Goal: Task Accomplishment & Management: Manage account settings

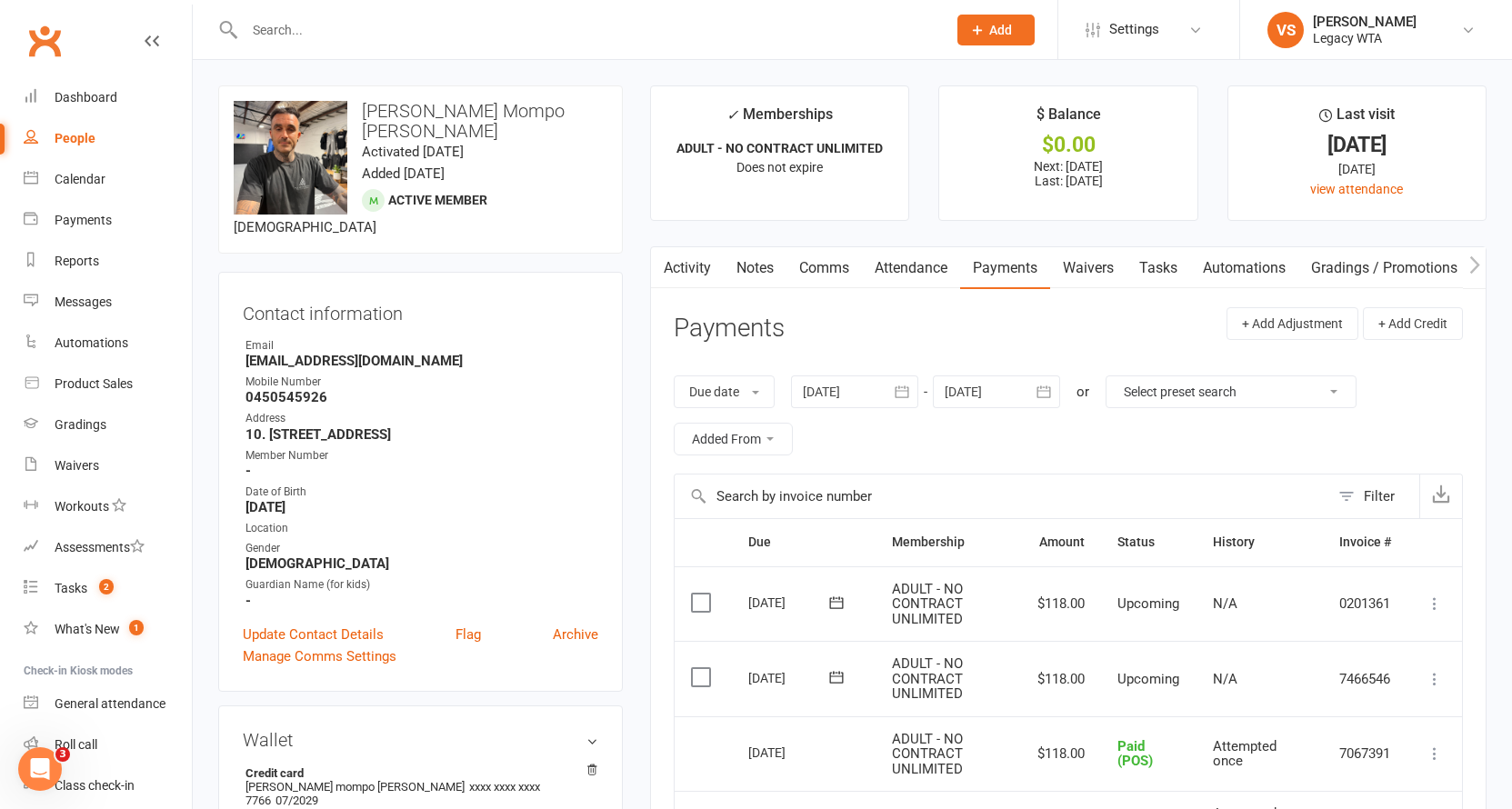
click at [286, 30] on input "text" at bounding box center [586, 30] width 695 height 26
click at [99, 220] on div "Payments" at bounding box center [83, 219] width 57 height 15
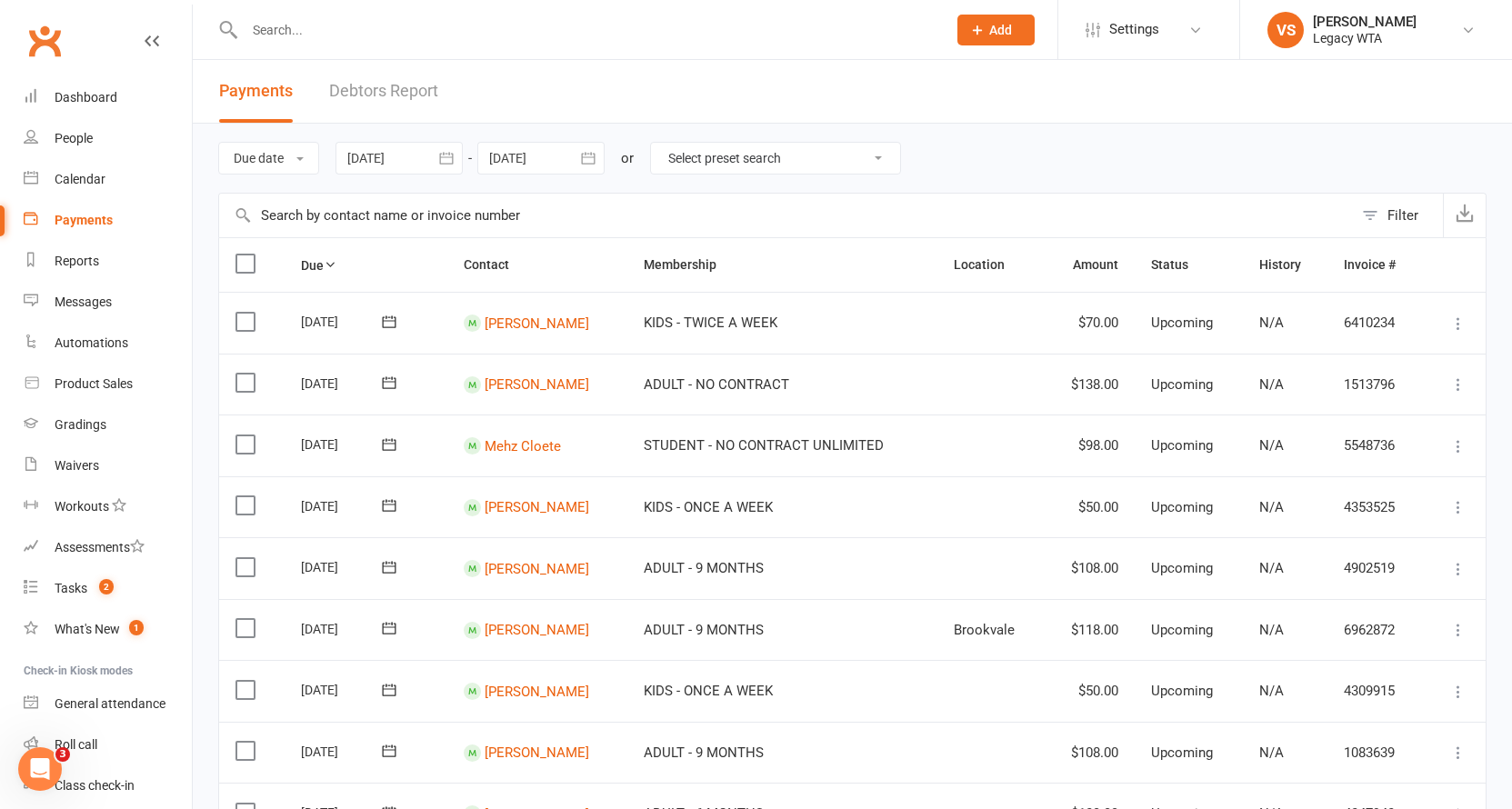
click at [388, 93] on link "Debtors Report" at bounding box center [383, 91] width 109 height 63
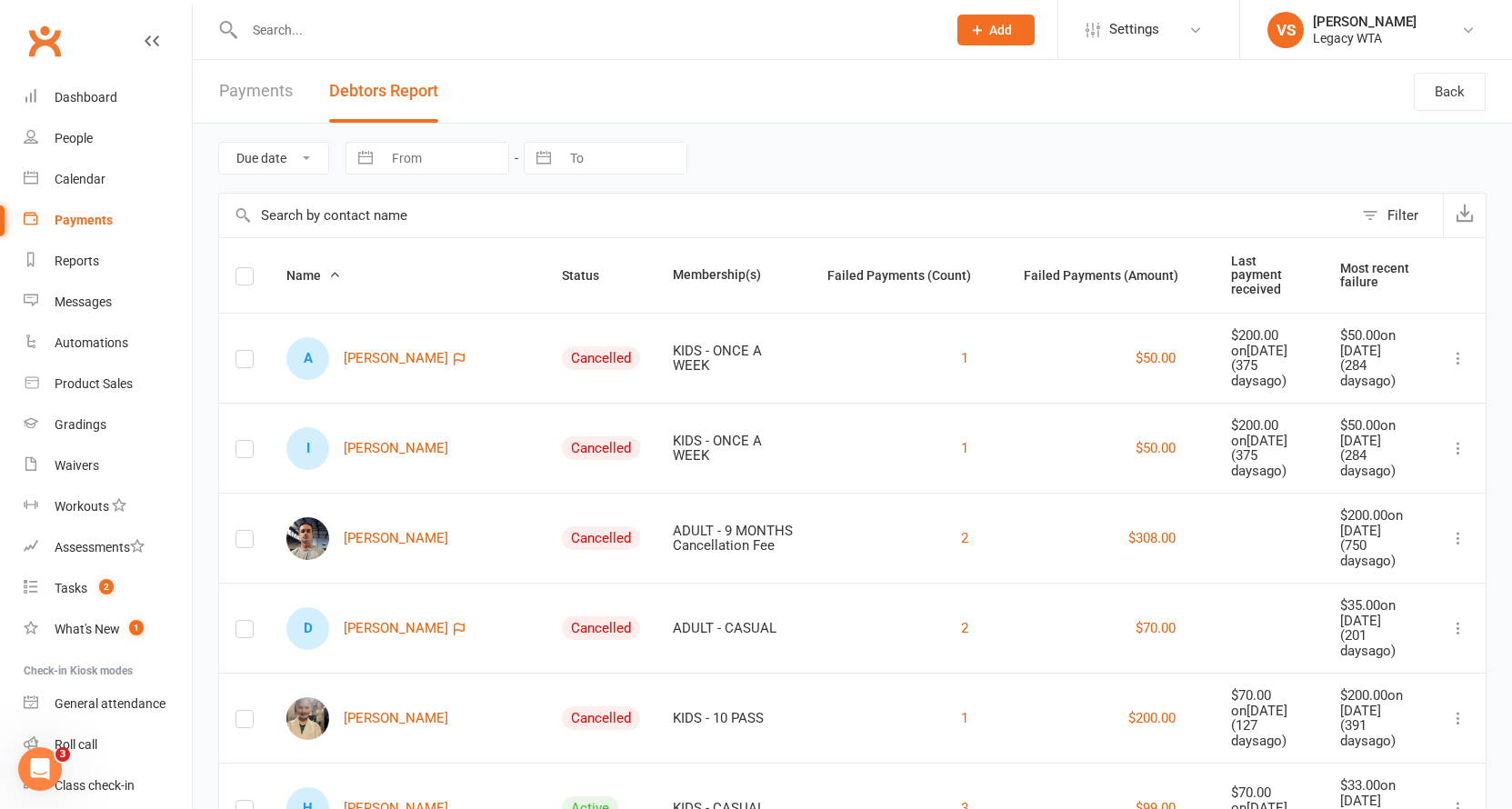
click at [370, 28] on input "text" at bounding box center [586, 30] width 695 height 26
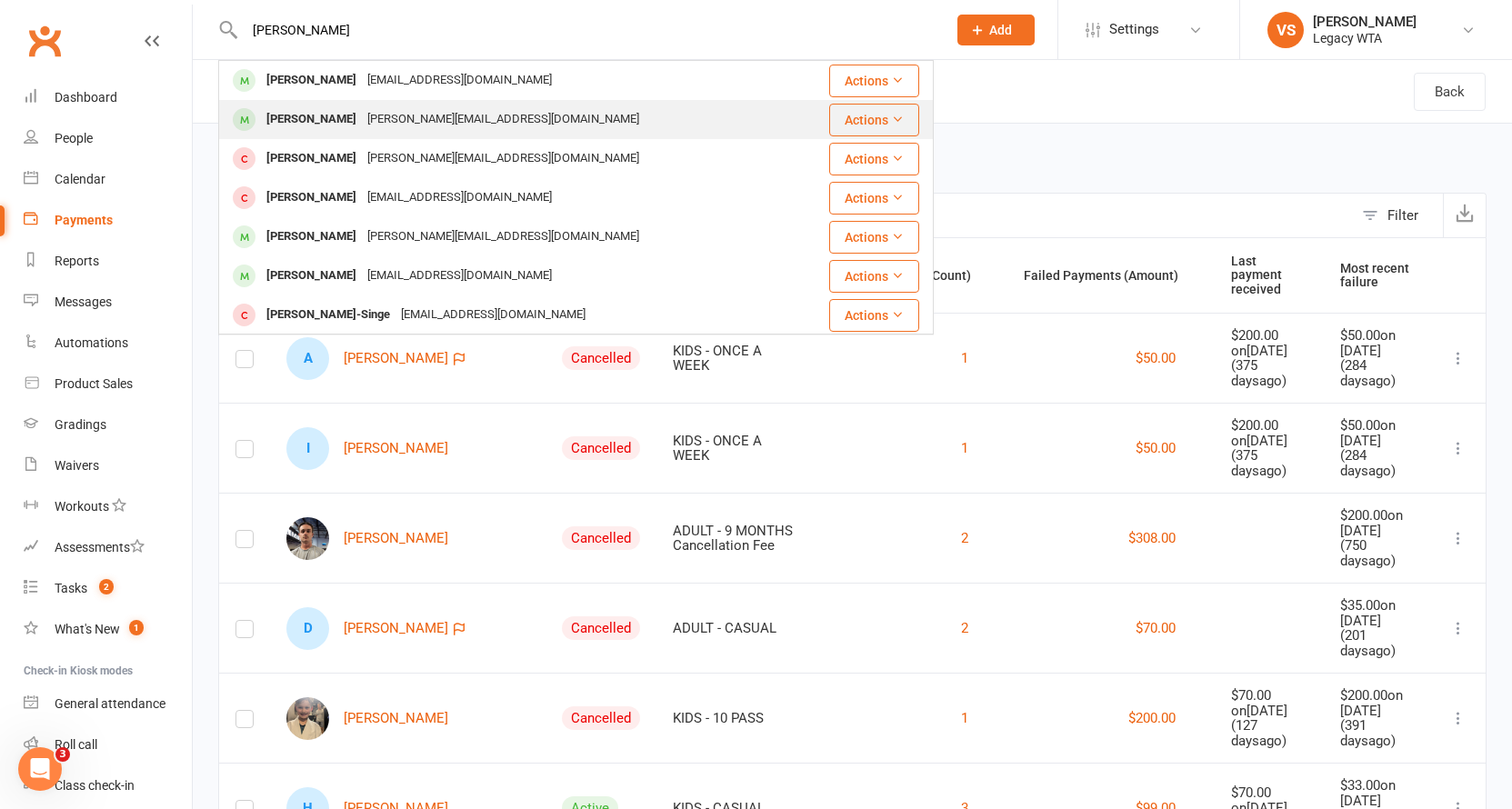
type input "[PERSON_NAME]"
click at [408, 116] on div "[PERSON_NAME][EMAIL_ADDRESS][DOMAIN_NAME]" at bounding box center [503, 119] width 283 height 27
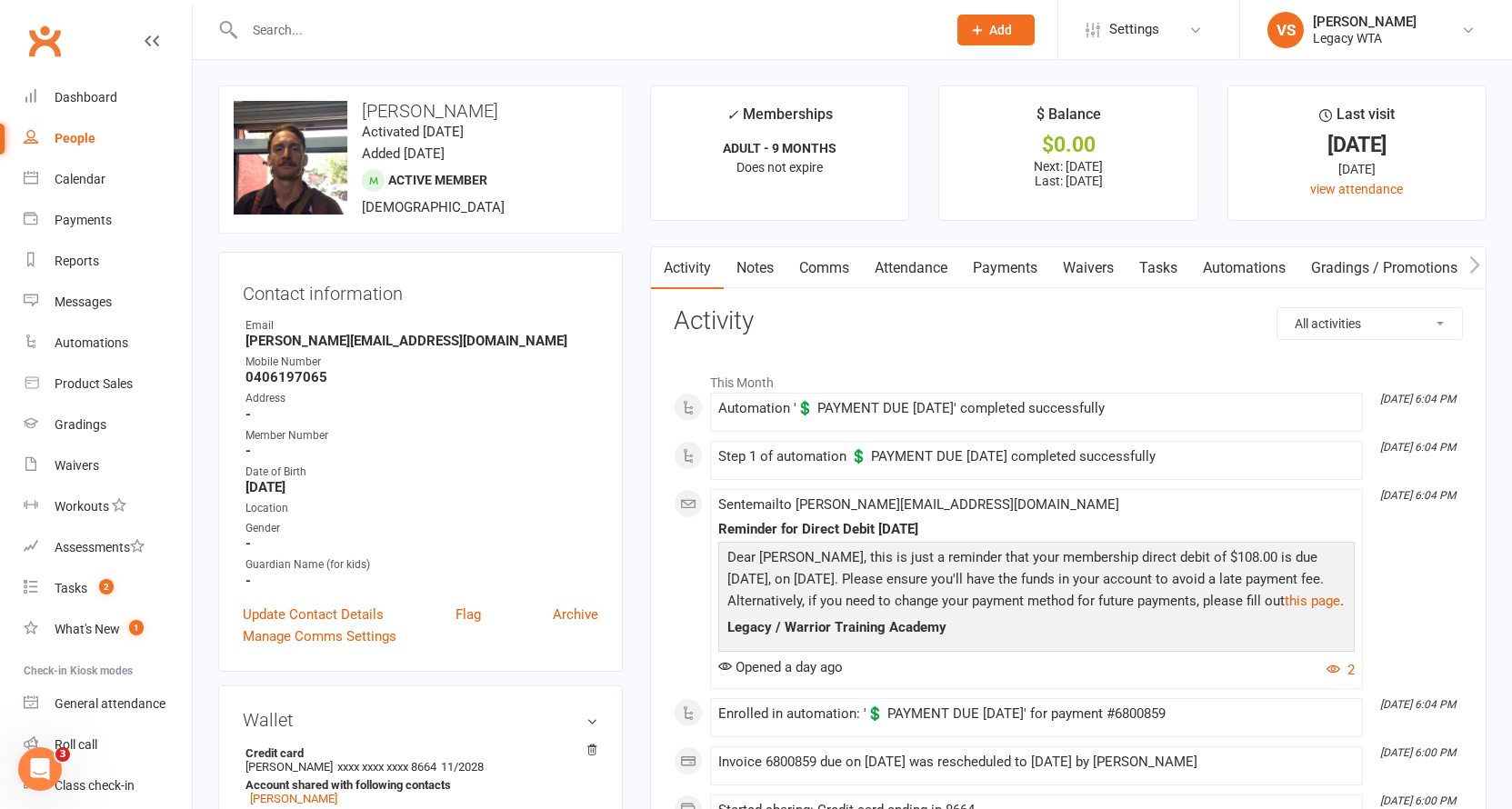
scroll to position [0, 1]
click at [1023, 273] on link "Payments" at bounding box center [1005, 268] width 90 height 42
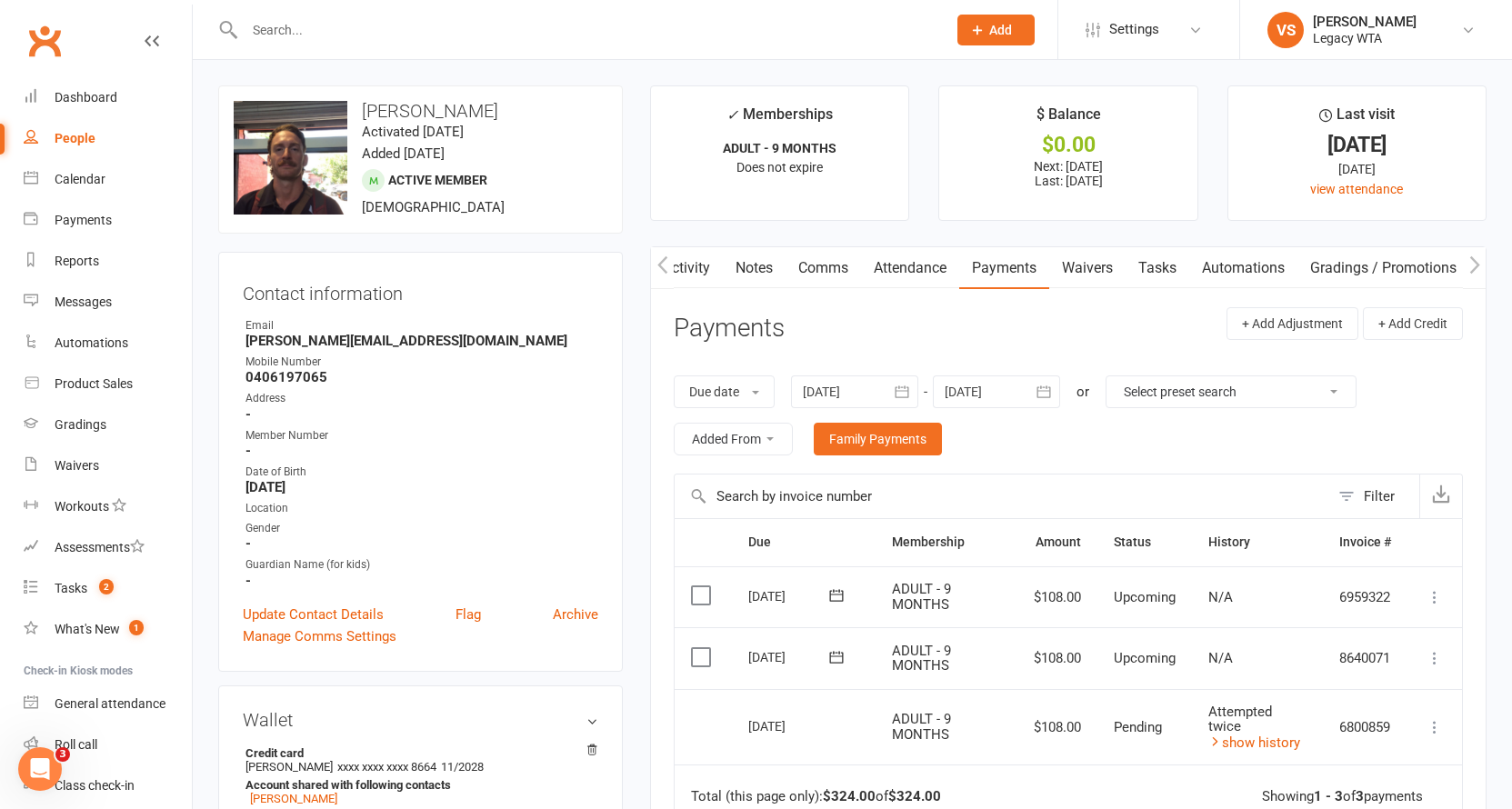
scroll to position [24, 0]
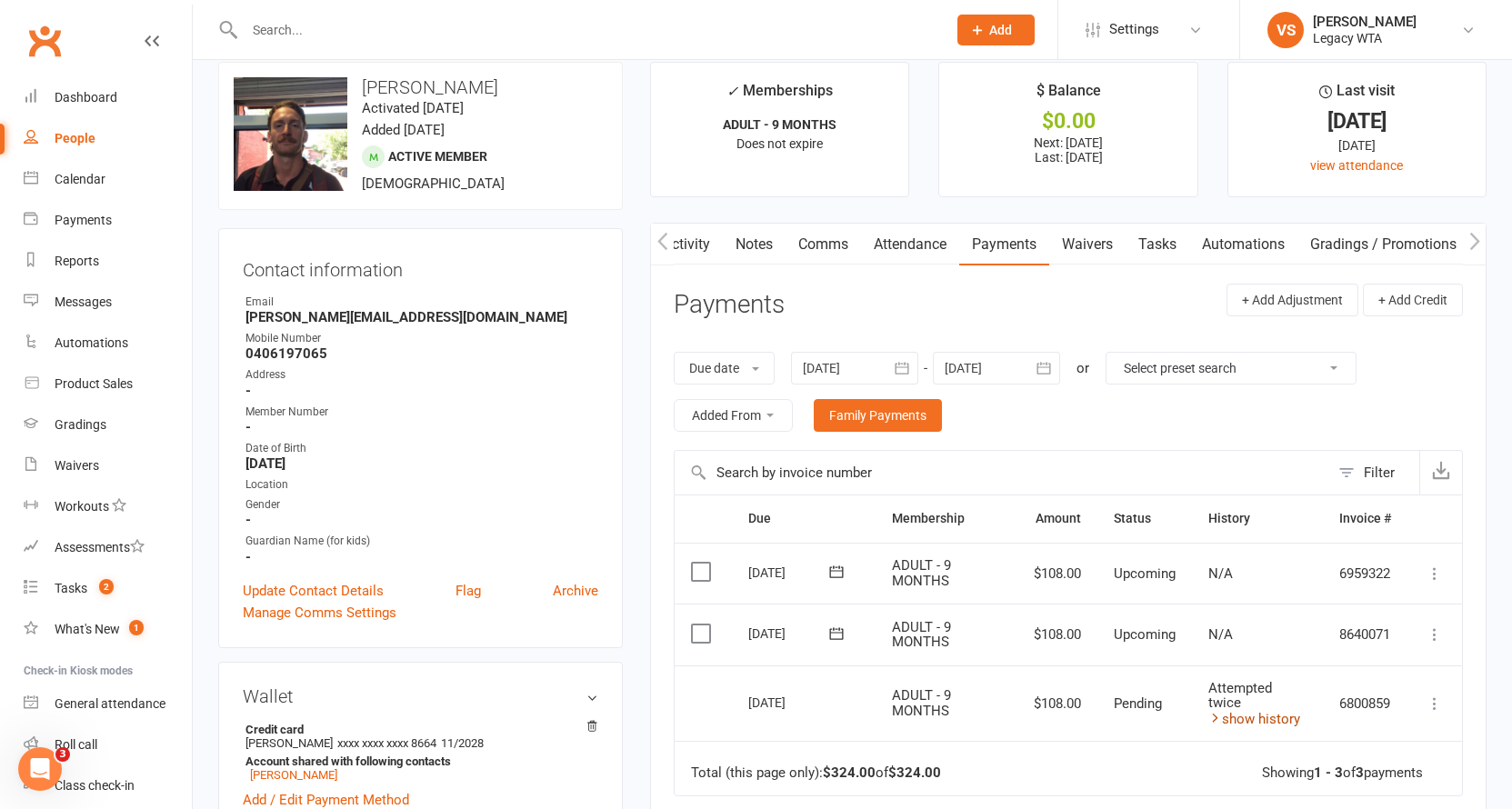
click at [1217, 716] on link "show history" at bounding box center [1253, 719] width 91 height 17
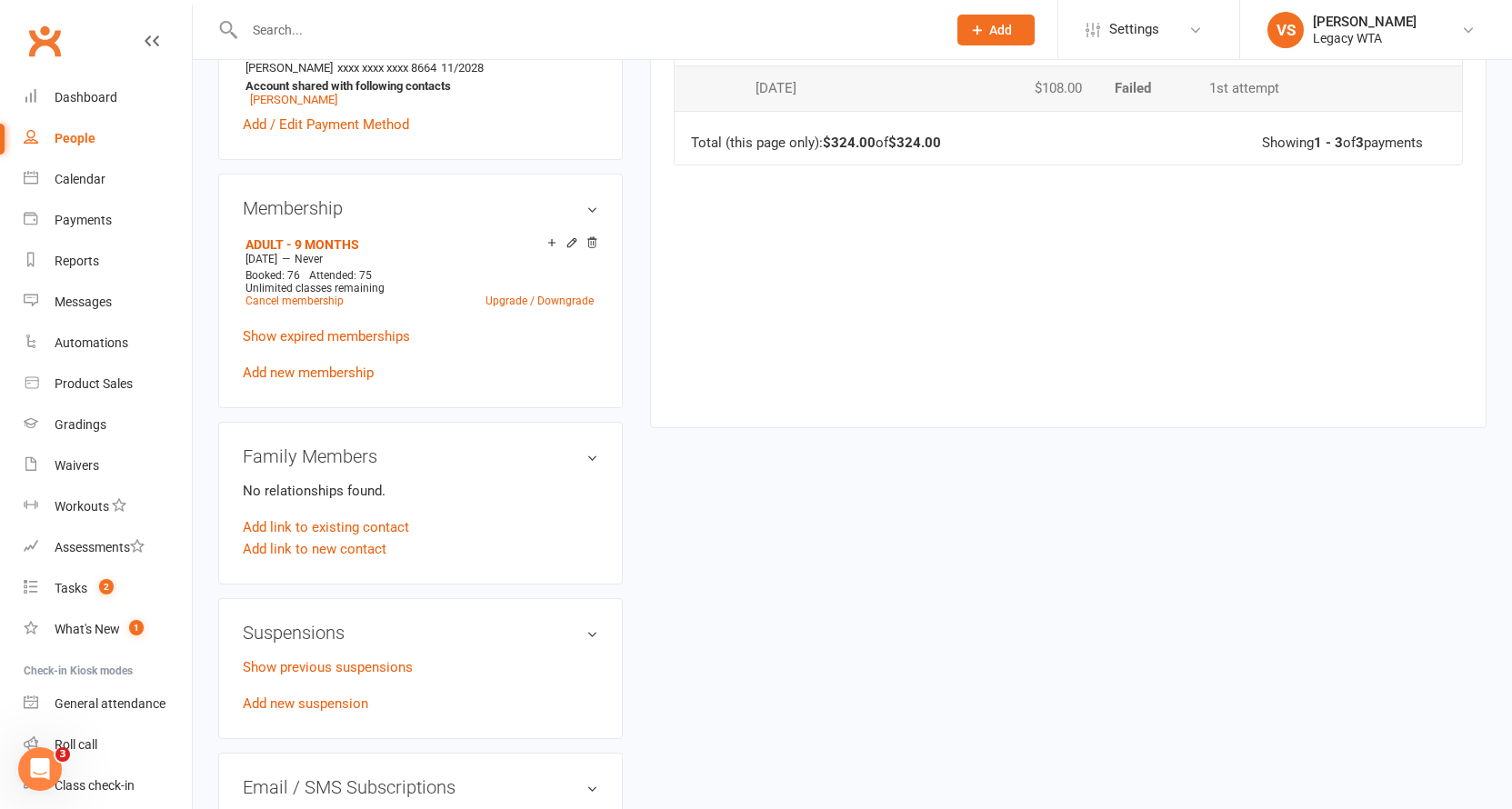
scroll to position [0, 0]
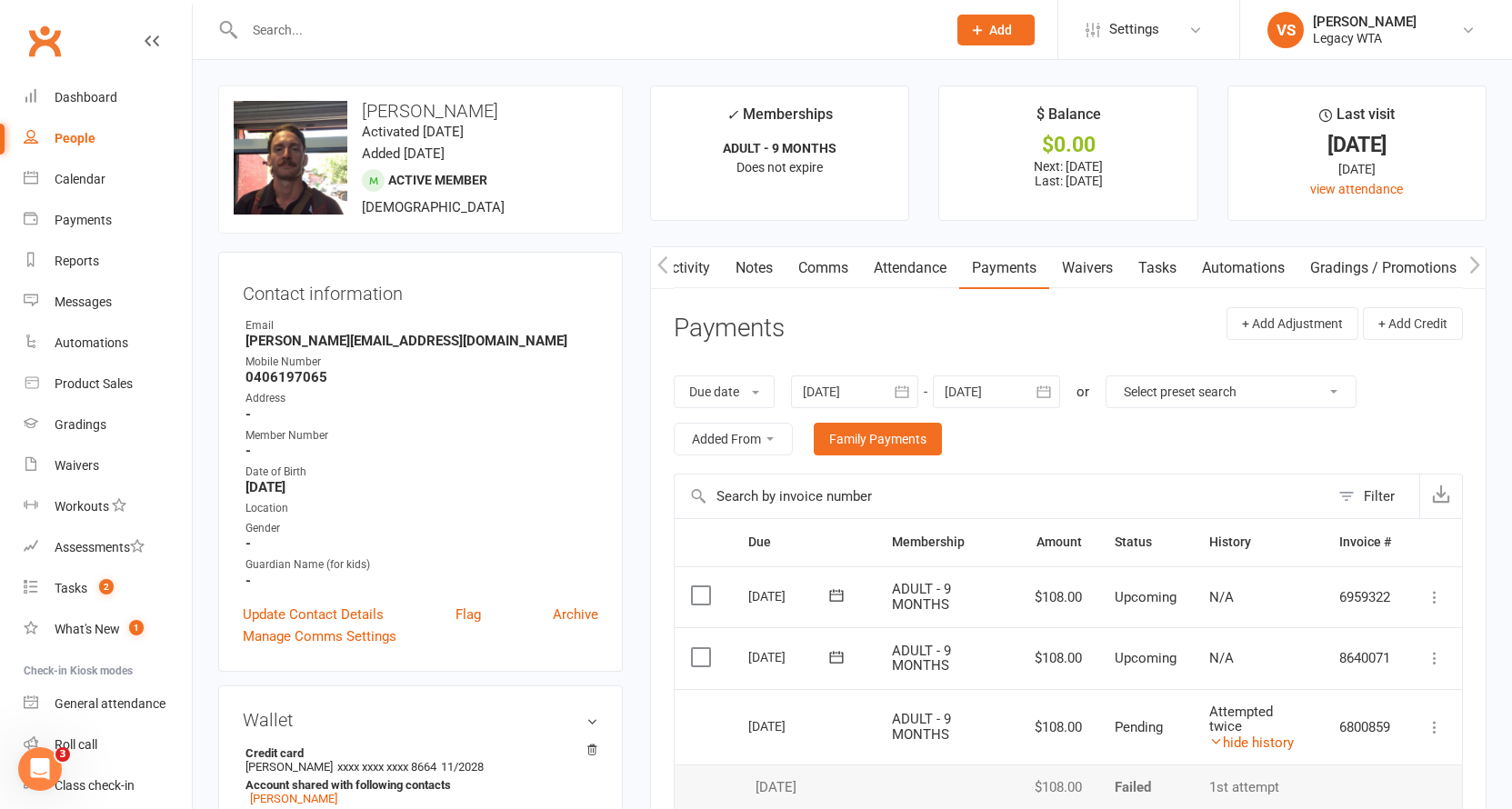
click at [690, 270] on link "Activity" at bounding box center [686, 268] width 73 height 42
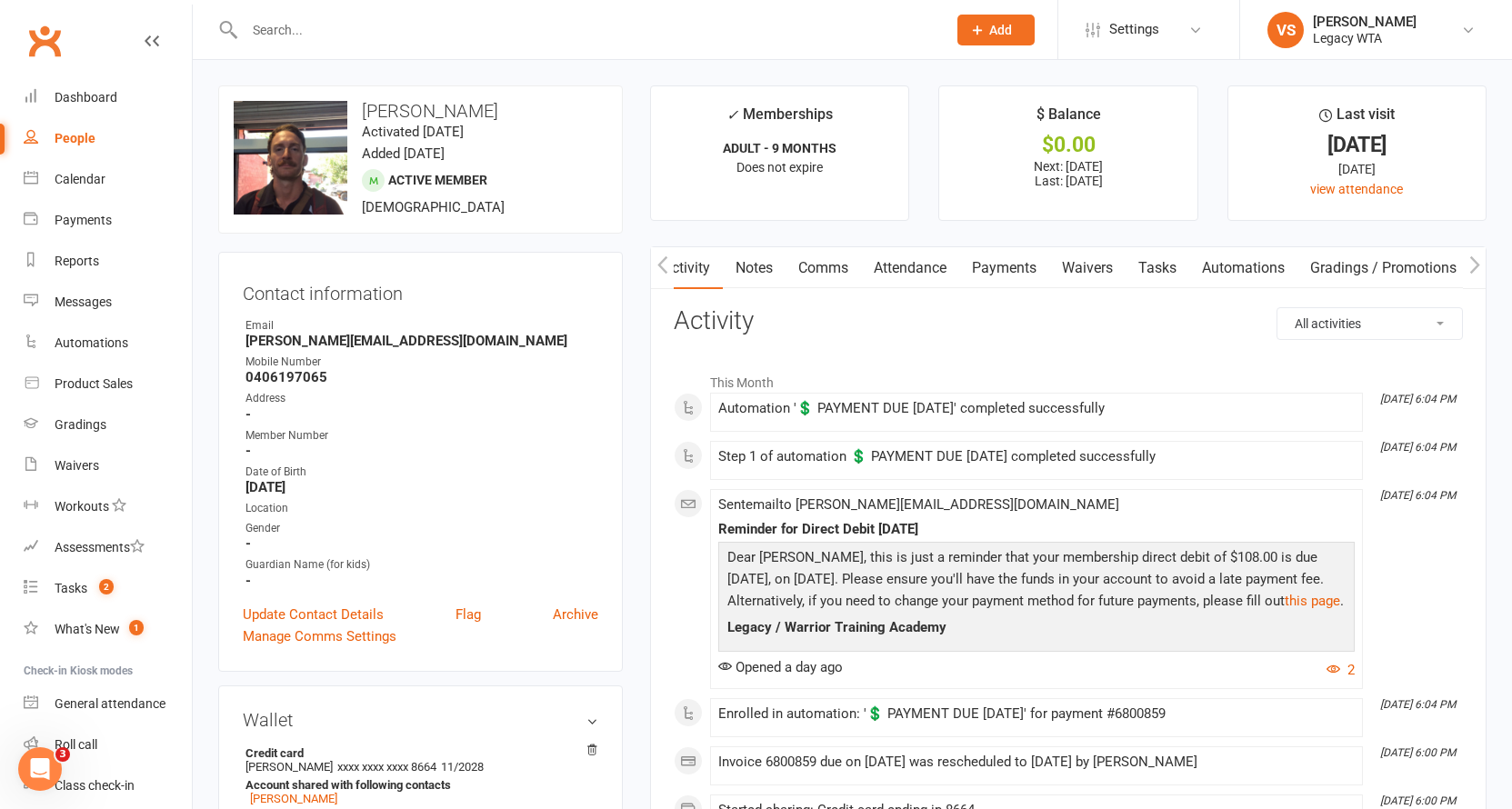
click at [997, 260] on link "Payments" at bounding box center [1005, 268] width 90 height 42
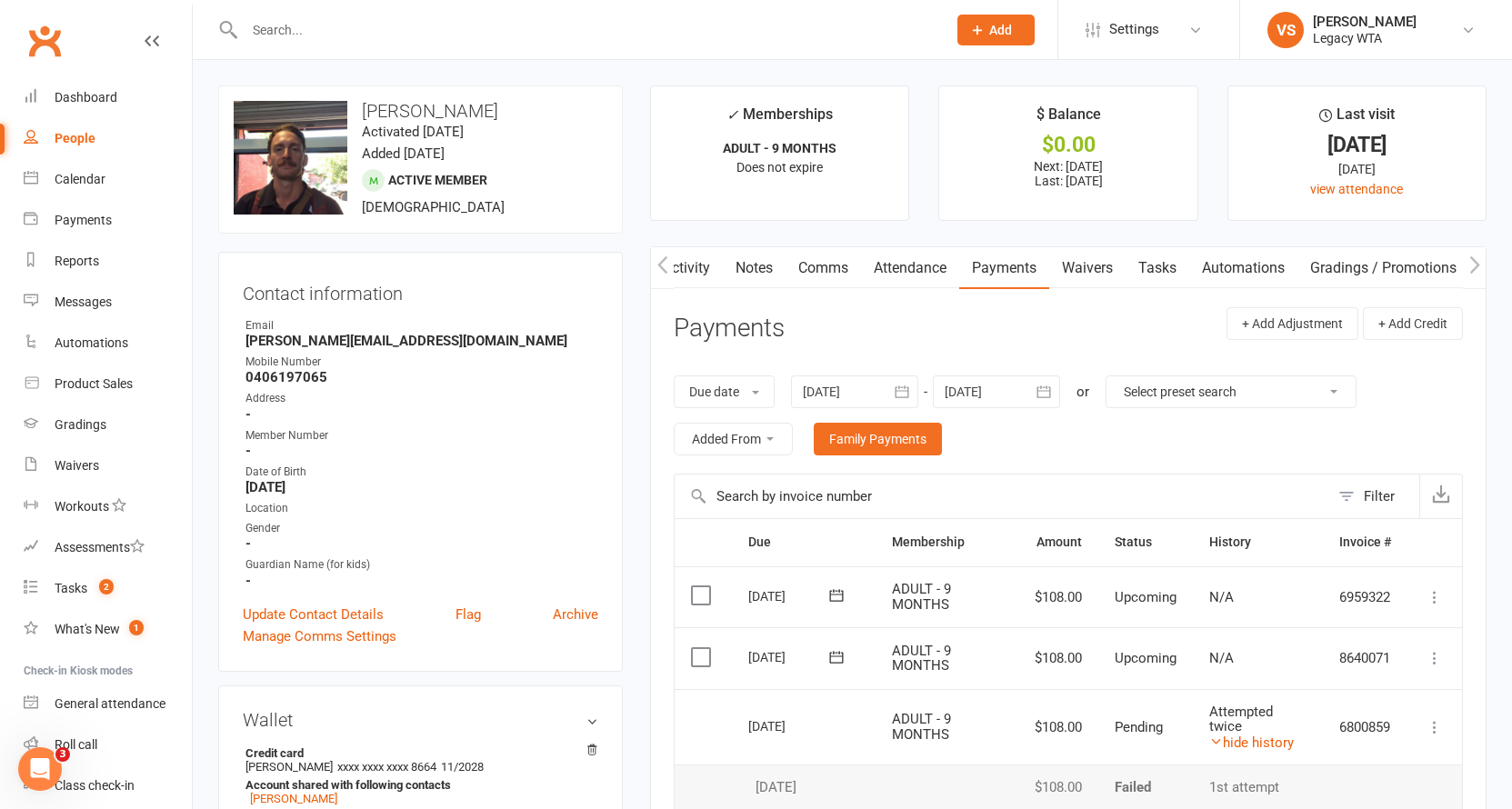
click at [693, 266] on link "Activity" at bounding box center [686, 268] width 73 height 42
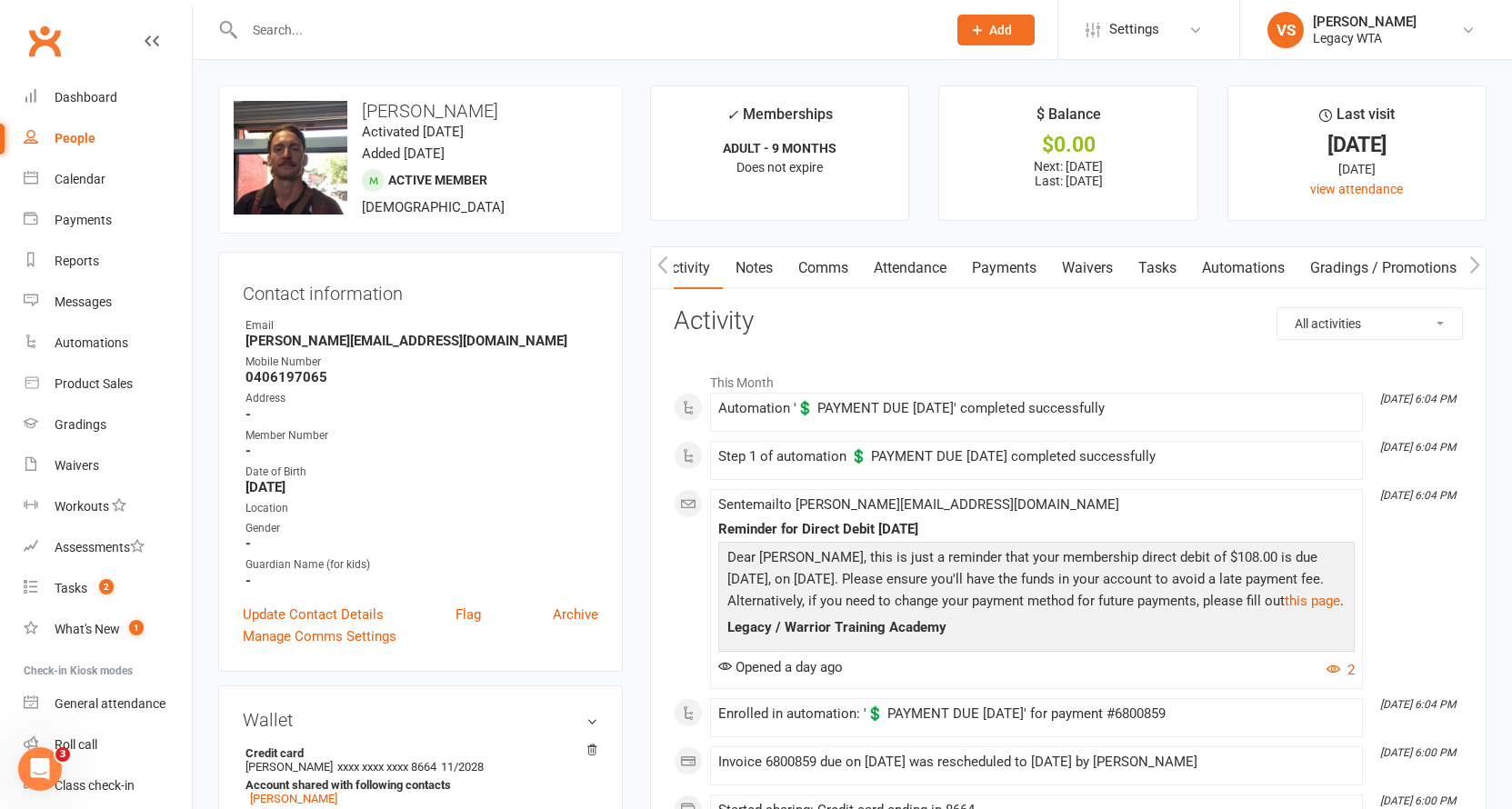
click at [994, 263] on link "Payments" at bounding box center [1005, 268] width 90 height 42
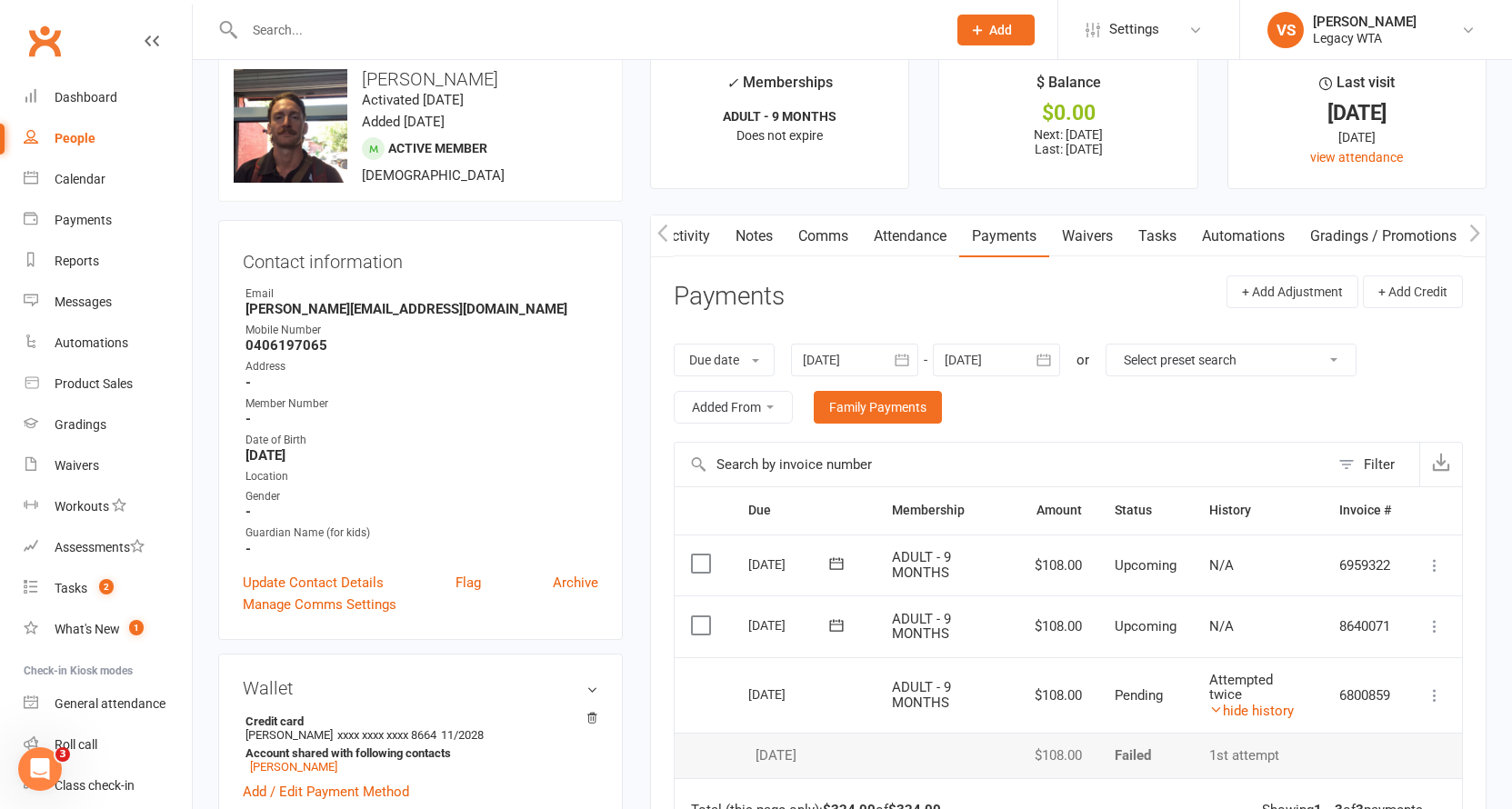
scroll to position [122, 0]
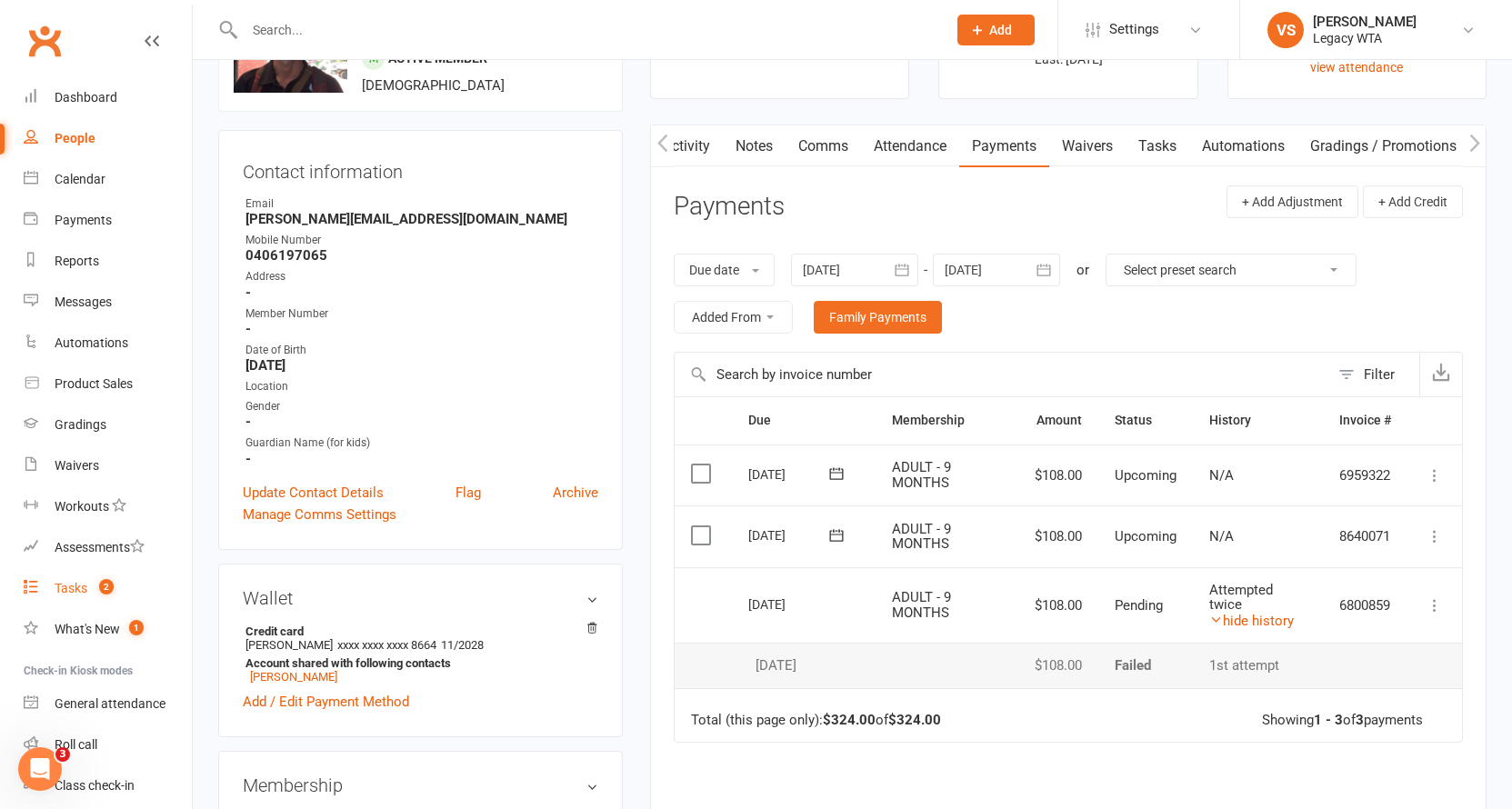
click at [90, 588] on link "Tasks 2" at bounding box center [107, 589] width 168 height 41
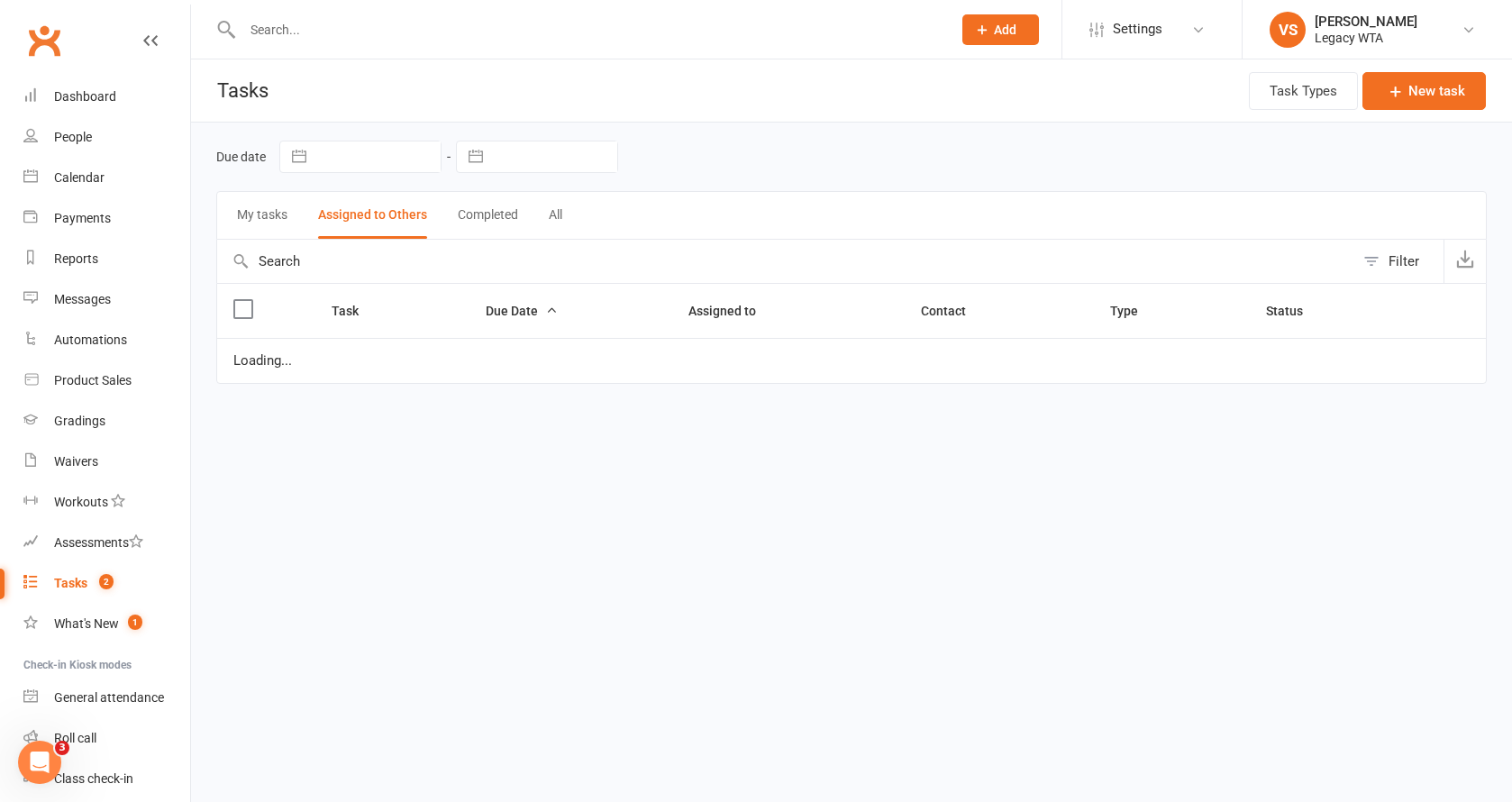
select select "started"
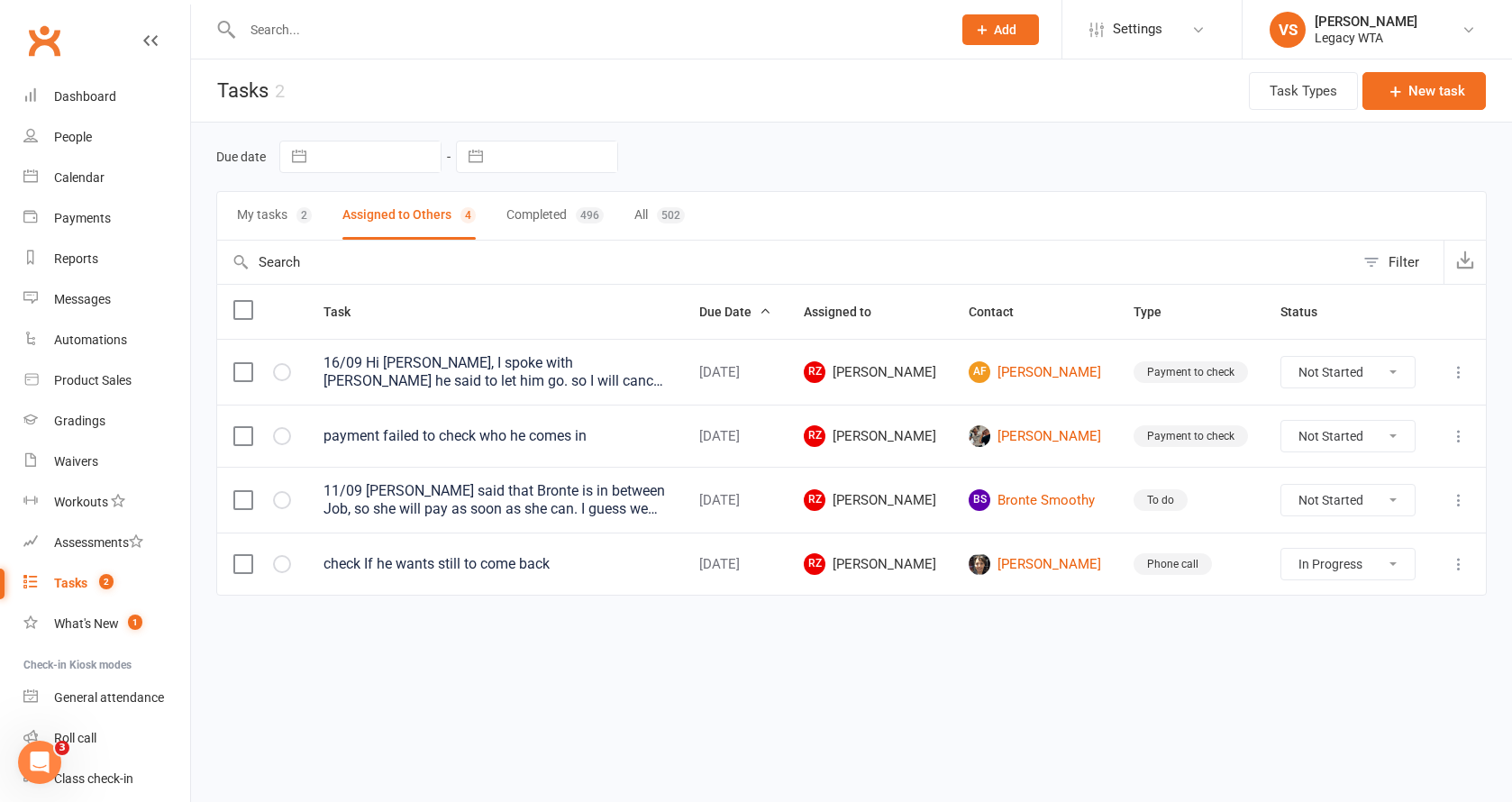
click at [1463, 438] on icon at bounding box center [1458, 436] width 18 height 18
click at [1360, 504] on link "Edit" at bounding box center [1379, 507] width 178 height 36
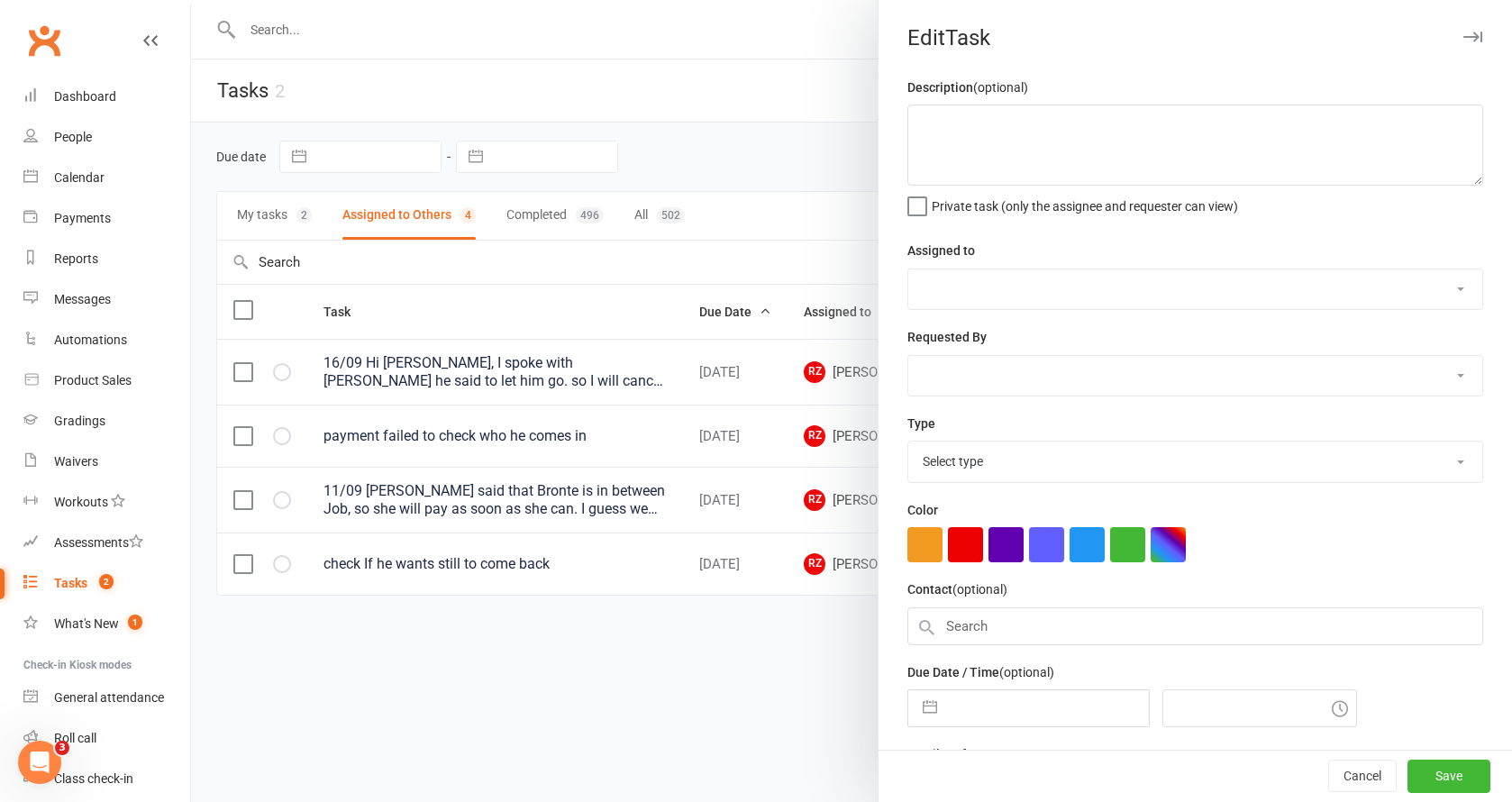
type textarea "payment failed to check who he comes in"
select select "51023"
select select "48918"
type input "[DATE]"
type input "5:00pm"
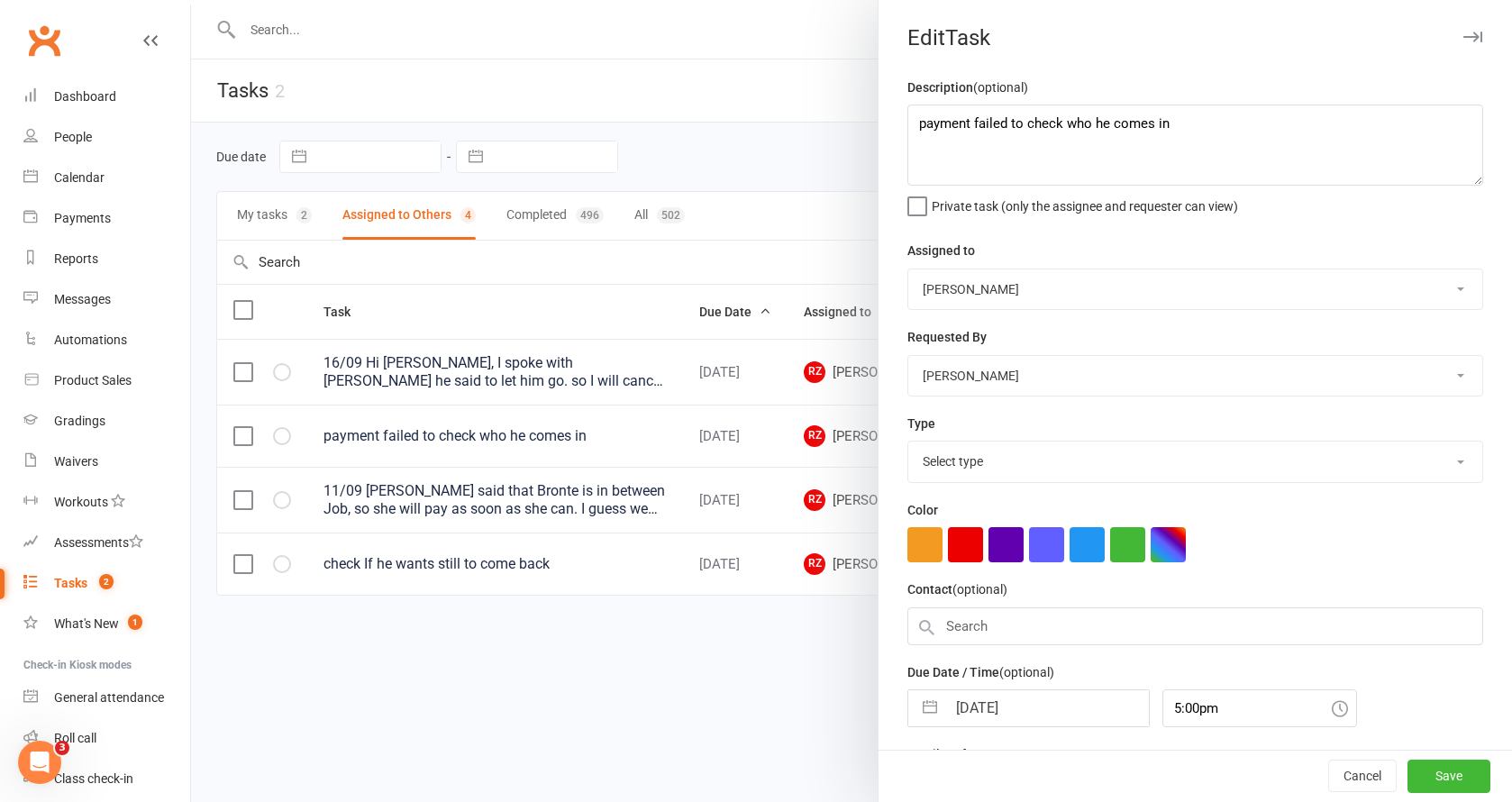
select select "27578"
drag, startPoint x: 1167, startPoint y: 126, endPoint x: 1013, endPoint y: 124, distance: 154.0
click at [1013, 124] on textarea "payment failed to check who he comes in" at bounding box center [1194, 144] width 576 height 81
type textarea "payment failed he said he will fix [DATE]"
click at [1430, 776] on button "Save" at bounding box center [1449, 777] width 83 height 32
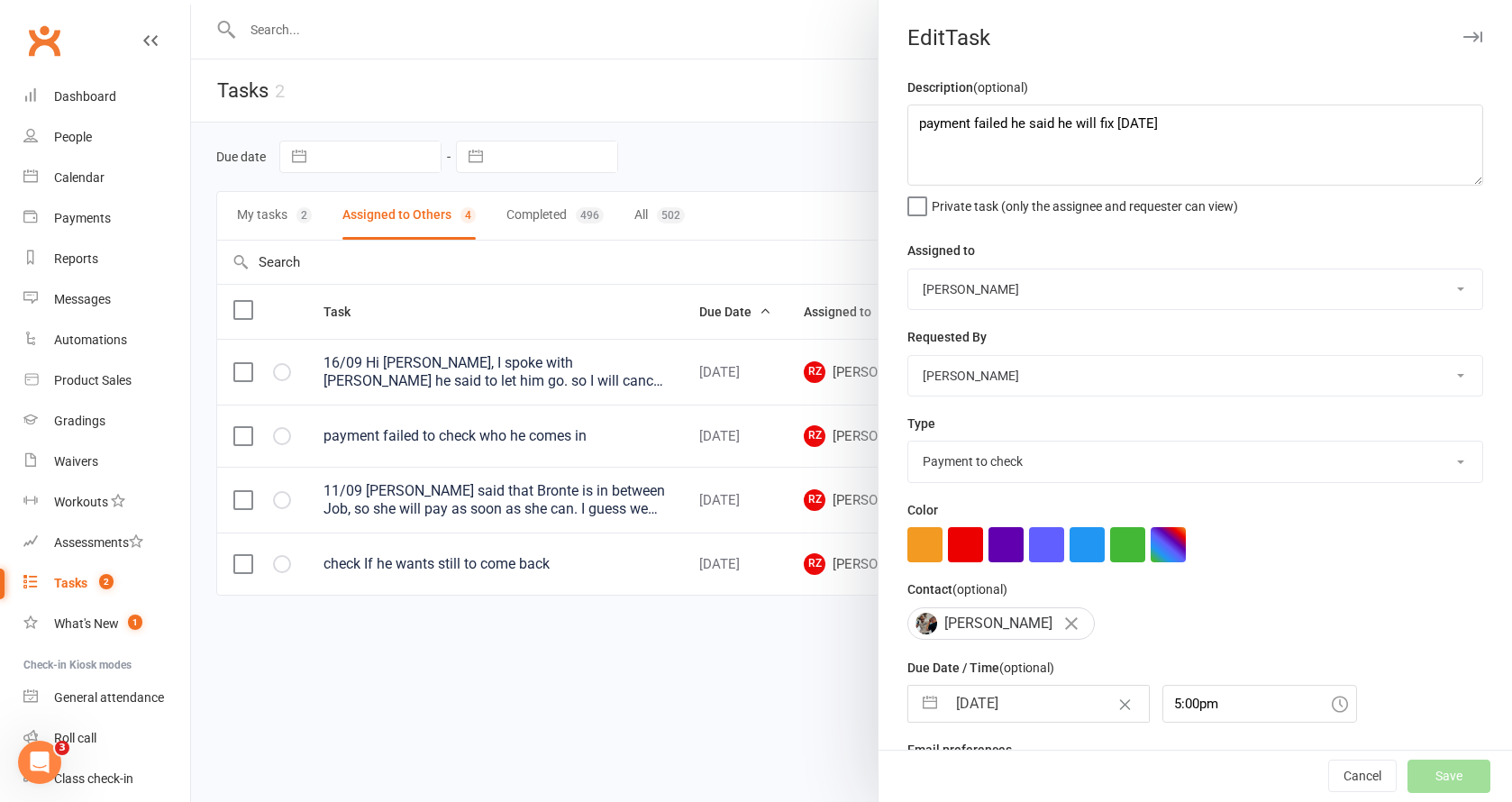
select select "started"
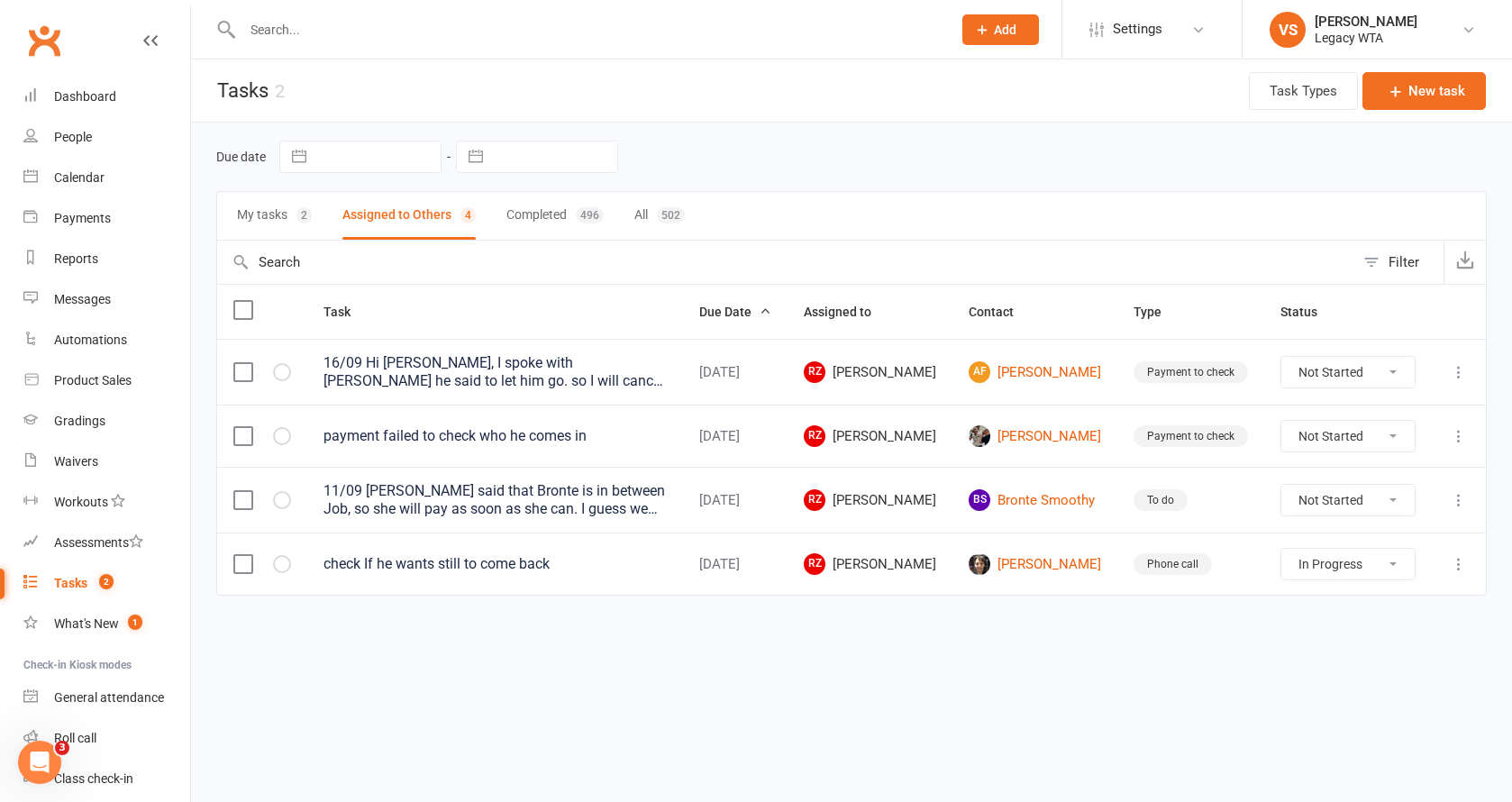
select select "started"
